Goal: Information Seeking & Learning: Check status

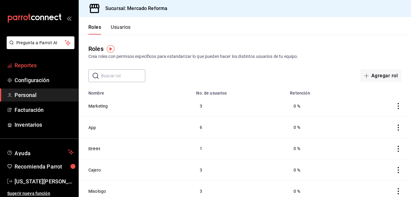
click at [24, 63] on span "Reportes" at bounding box center [44, 65] width 59 height 8
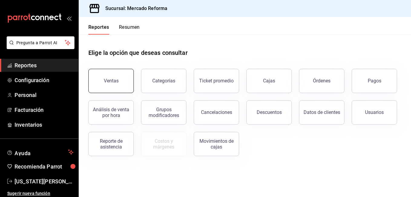
click at [114, 82] on div "Ventas" at bounding box center [111, 81] width 15 height 6
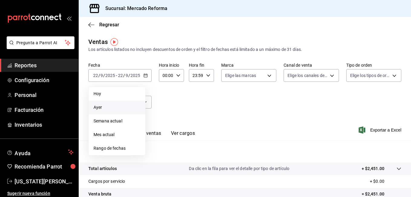
click at [100, 107] on span "Ayer" at bounding box center [116, 107] width 47 height 6
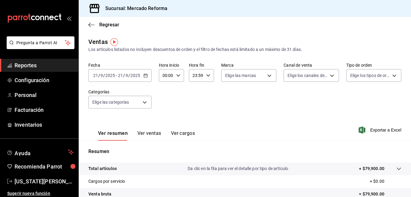
click at [146, 75] on icon "button" at bounding box center [145, 75] width 4 height 4
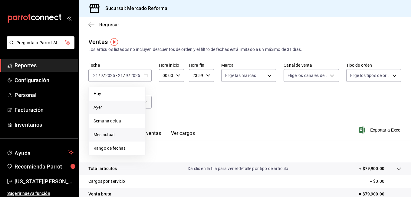
click at [108, 134] on span "Mes actual" at bounding box center [116, 134] width 47 height 6
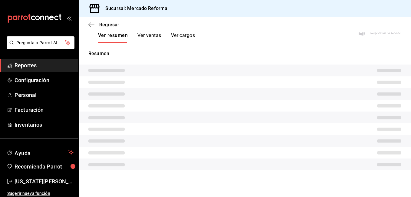
scroll to position [93, 0]
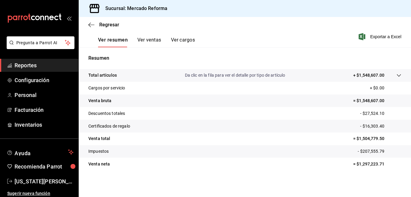
click at [254, 166] on tr "Venta neta = $1,297,223.71" at bounding box center [245, 163] width 332 height 13
